Goal: Navigation & Orientation: Find specific page/section

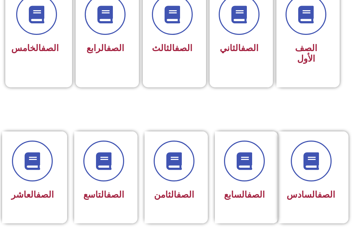
scroll to position [176, 0]
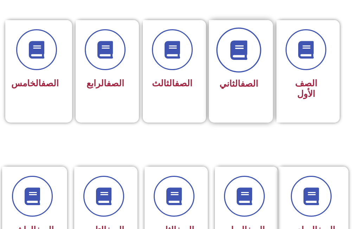
click at [246, 47] on icon at bounding box center [238, 49] width 19 height 19
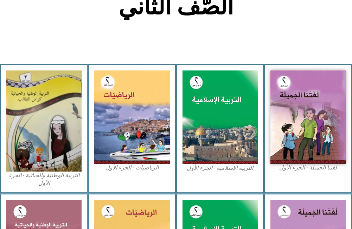
scroll to position [198, 0]
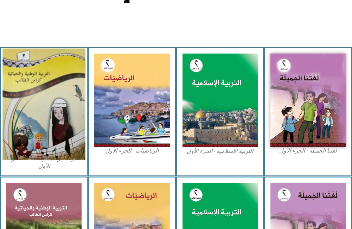
click at [57, 130] on img at bounding box center [43, 103] width 83 height 111
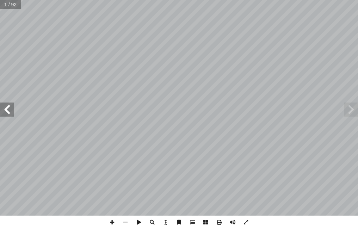
click at [11, 112] on span at bounding box center [7, 109] width 14 height 14
click at [8, 107] on span at bounding box center [7, 109] width 14 height 14
click at [6, 105] on span at bounding box center [7, 109] width 14 height 14
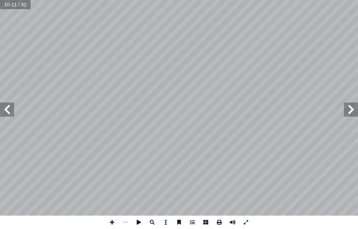
click at [11, 104] on span at bounding box center [7, 109] width 14 height 14
